Goal: Book appointment/travel/reservation

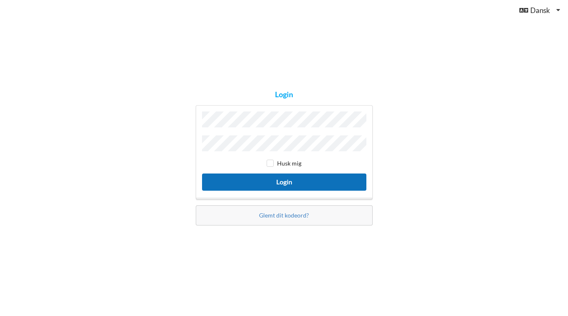
click at [266, 174] on button "Login" at bounding box center [284, 182] width 164 height 17
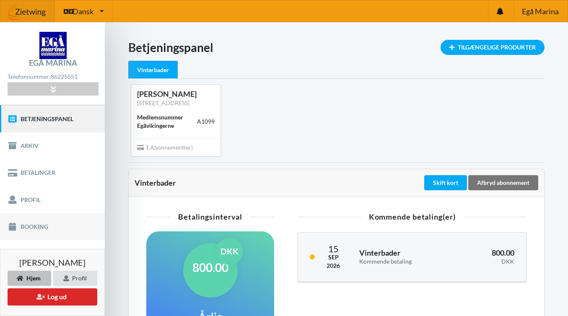
click at [47, 228] on link "Booking" at bounding box center [52, 227] width 105 height 27
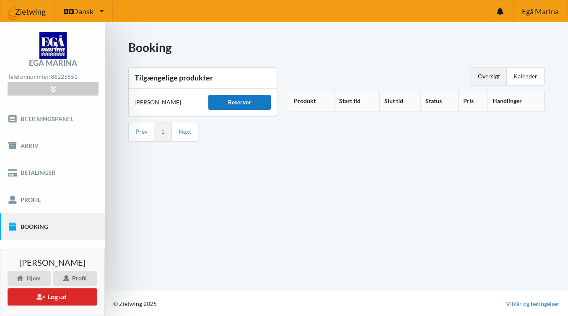
click at [222, 104] on div "Reserver" at bounding box center [239, 102] width 62 height 15
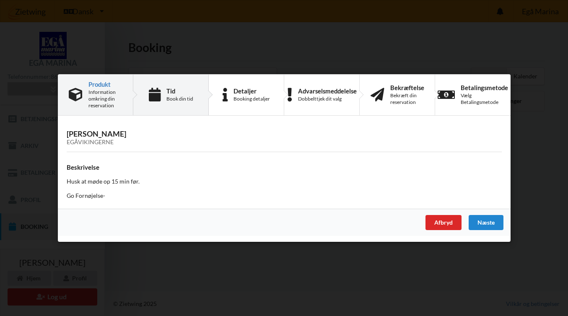
click at [174, 91] on div "Tid" at bounding box center [179, 91] width 27 height 7
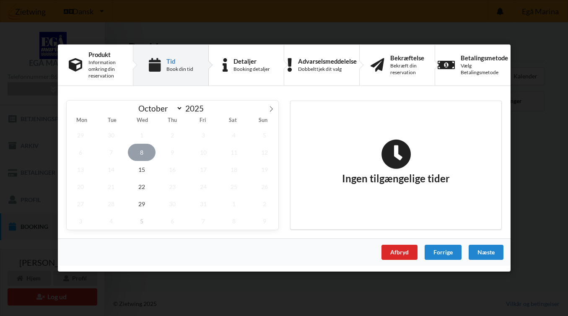
click at [146, 151] on span "8" at bounding box center [142, 152] width 28 height 17
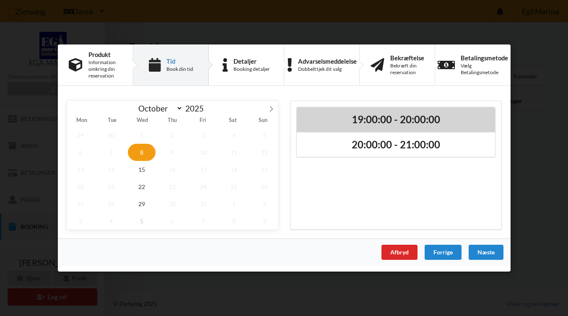
click at [341, 126] on div "19:00:00 - 20:00:00" at bounding box center [396, 119] width 198 height 25
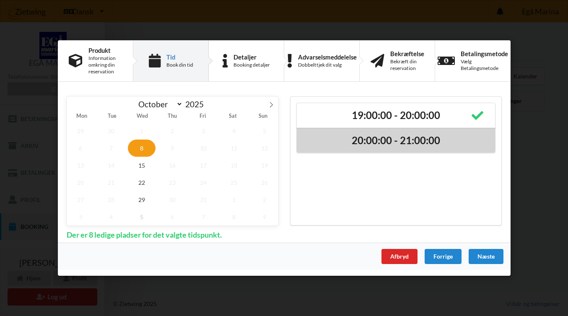
click at [347, 142] on h2 "20:00:00 - 21:00:00" at bounding box center [396, 140] width 187 height 13
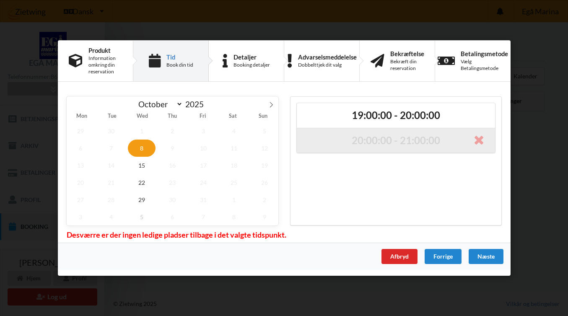
click at [389, 140] on h2 "20:00:00 - 21:00:00" at bounding box center [396, 140] width 187 height 13
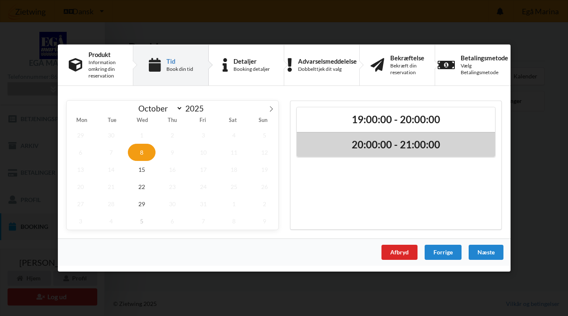
click at [391, 143] on h2 "20:00:00 - 21:00:00" at bounding box center [396, 144] width 187 height 13
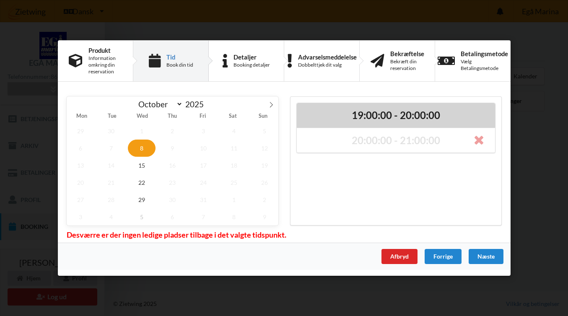
click at [387, 110] on h2 "19:00:00 - 20:00:00" at bounding box center [396, 115] width 187 height 13
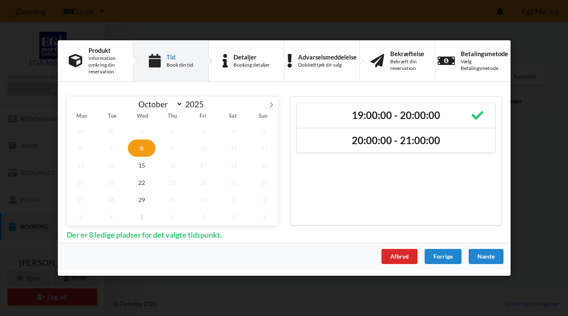
click at [405, 248] on div "Afbryd Forrige [GEOGRAPHIC_DATA]" at bounding box center [284, 256] width 453 height 27
click at [403, 252] on div "Afbryd" at bounding box center [399, 256] width 36 height 15
